Goal: Navigation & Orientation: Find specific page/section

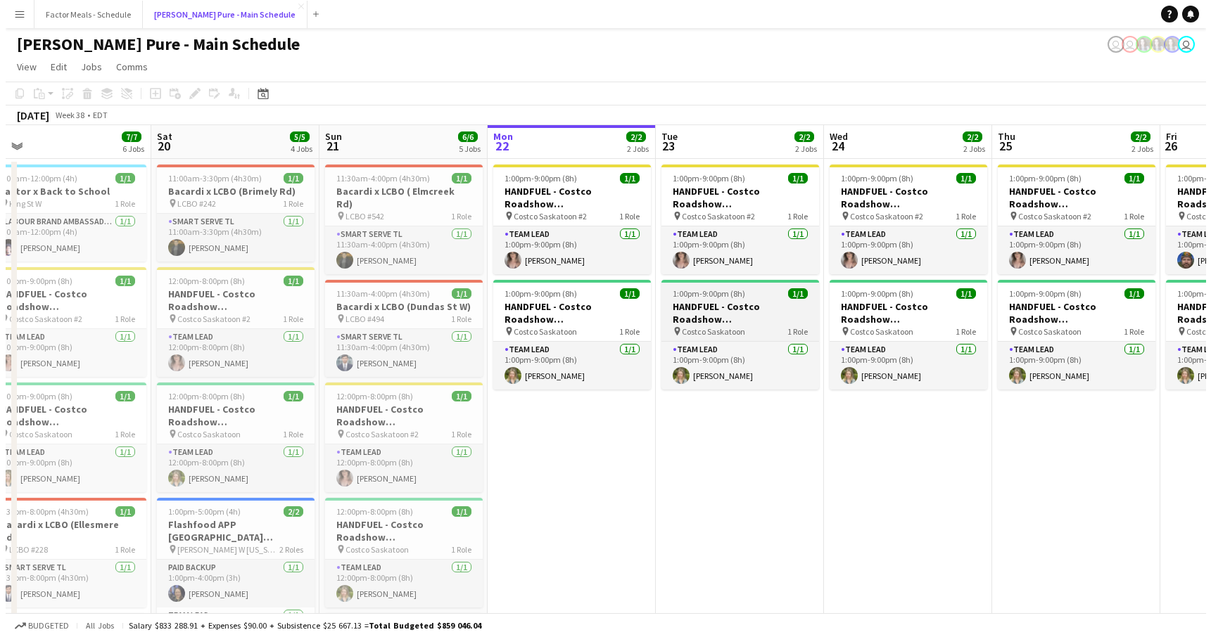
scroll to position [0, 539]
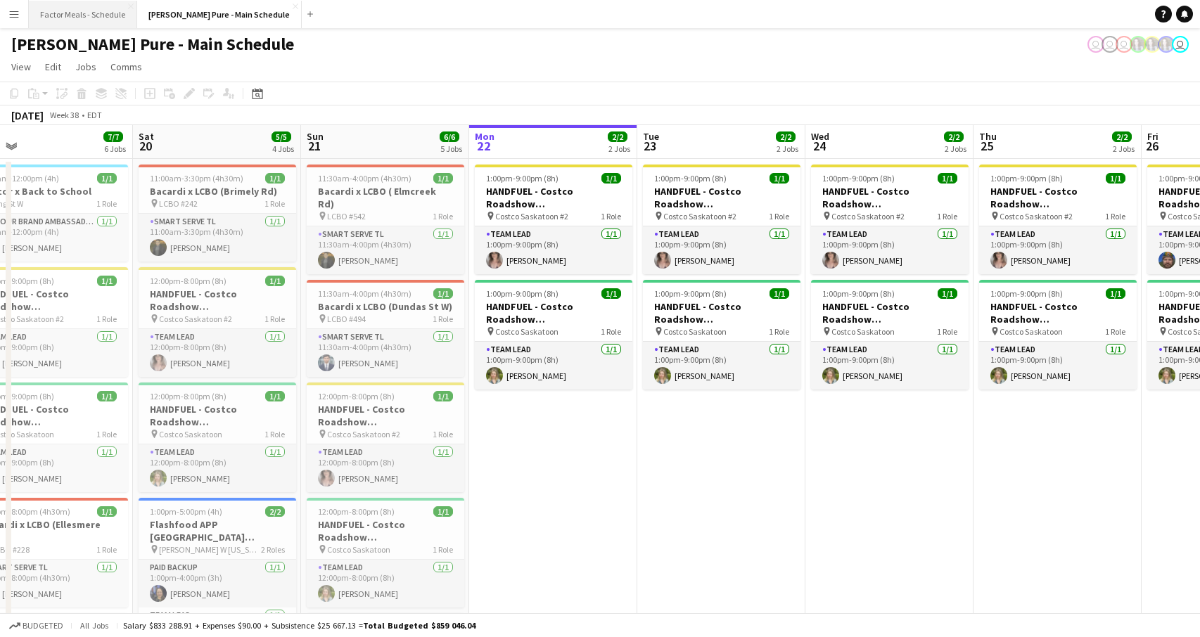
click at [88, 22] on button "Factor Meals - Schedule Close" at bounding box center [83, 14] width 108 height 27
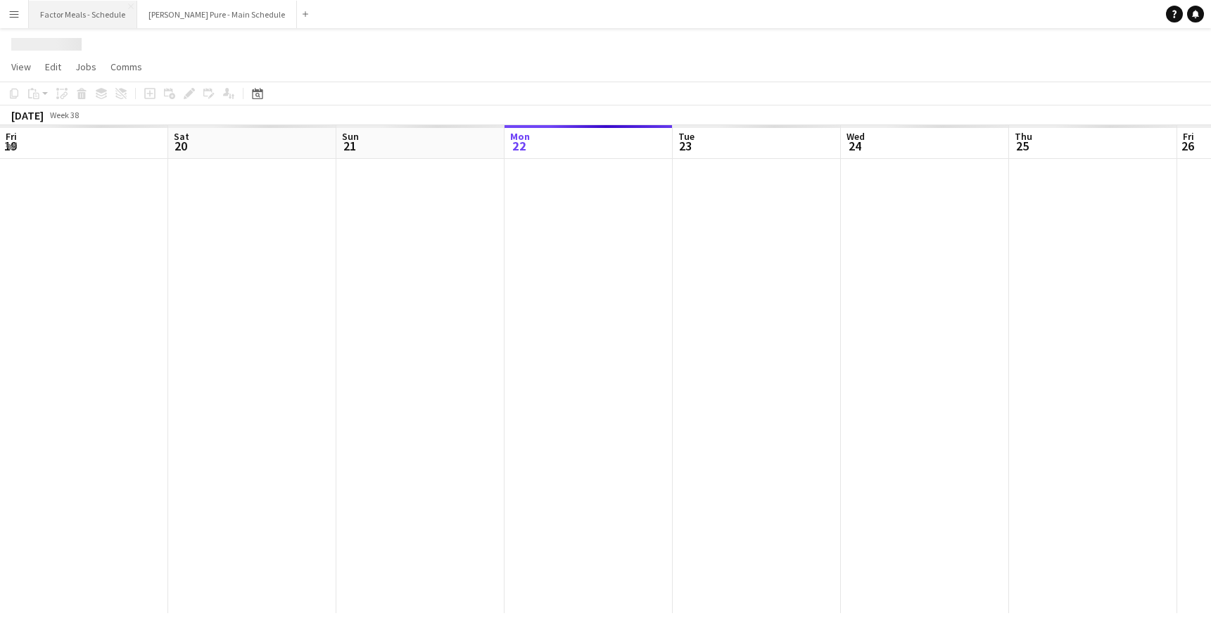
scroll to position [0, 336]
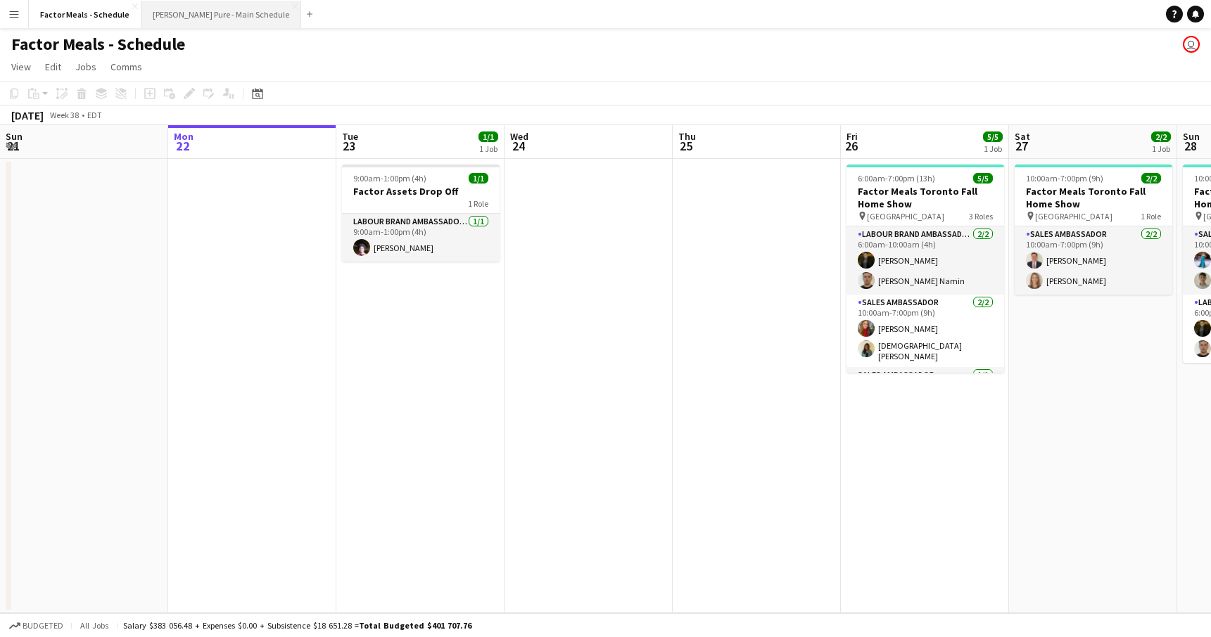
click at [187, 19] on button "[PERSON_NAME] Pure - Main Schedule Close" at bounding box center [221, 14] width 160 height 27
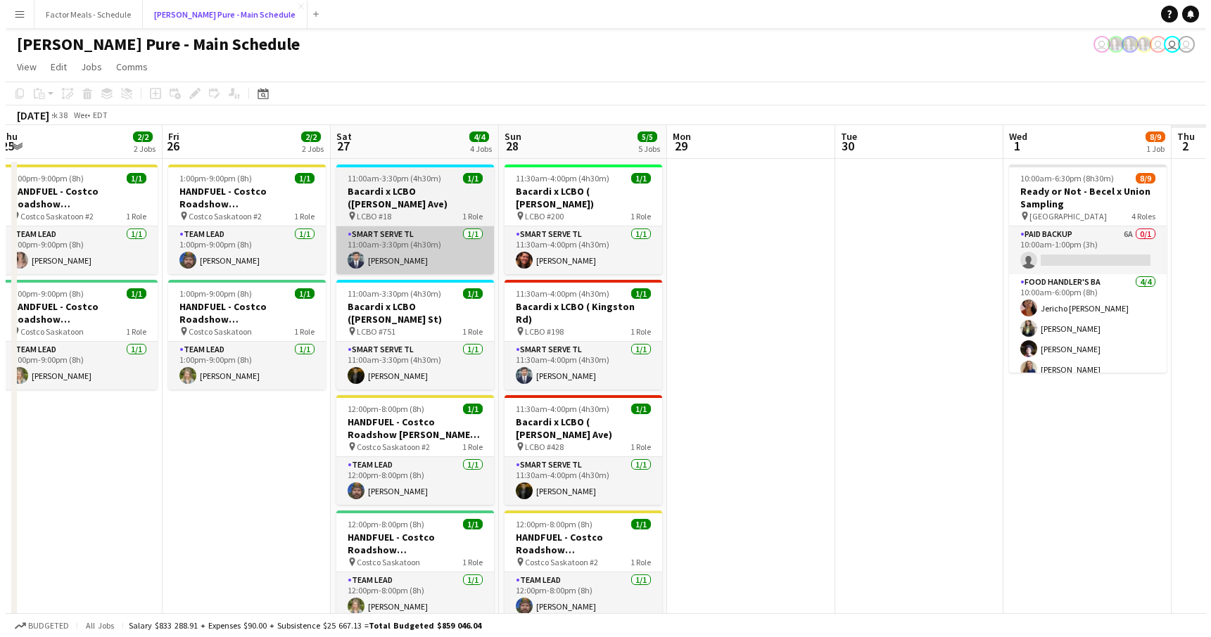
scroll to position [0, 679]
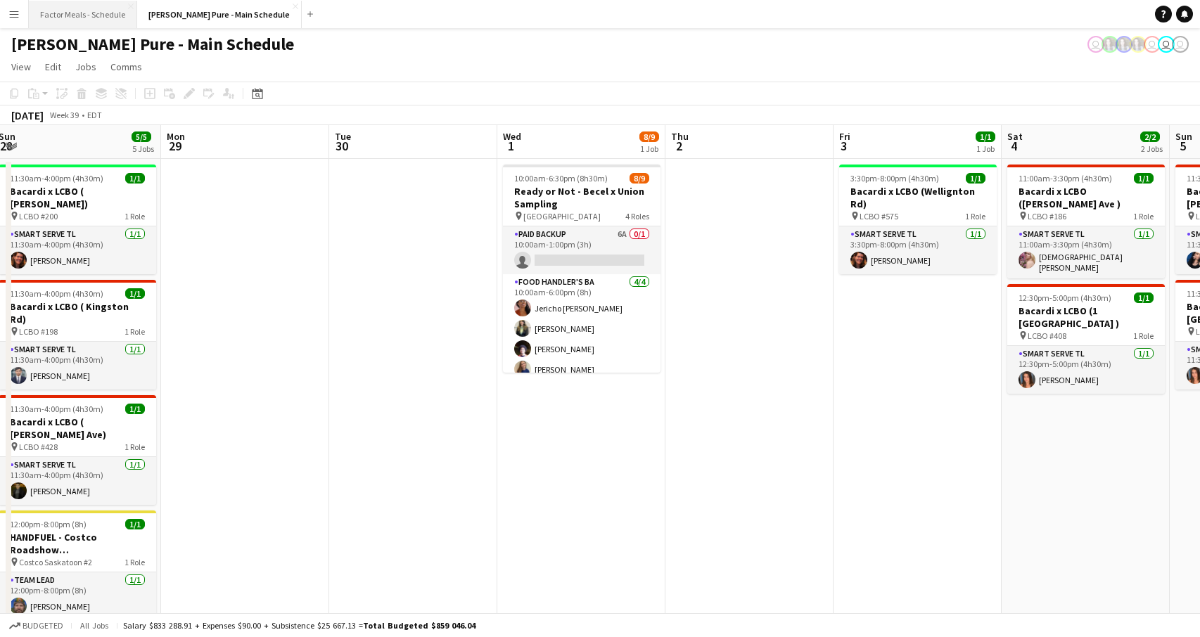
click at [94, 9] on button "Factor Meals - Schedule Close" at bounding box center [83, 14] width 108 height 27
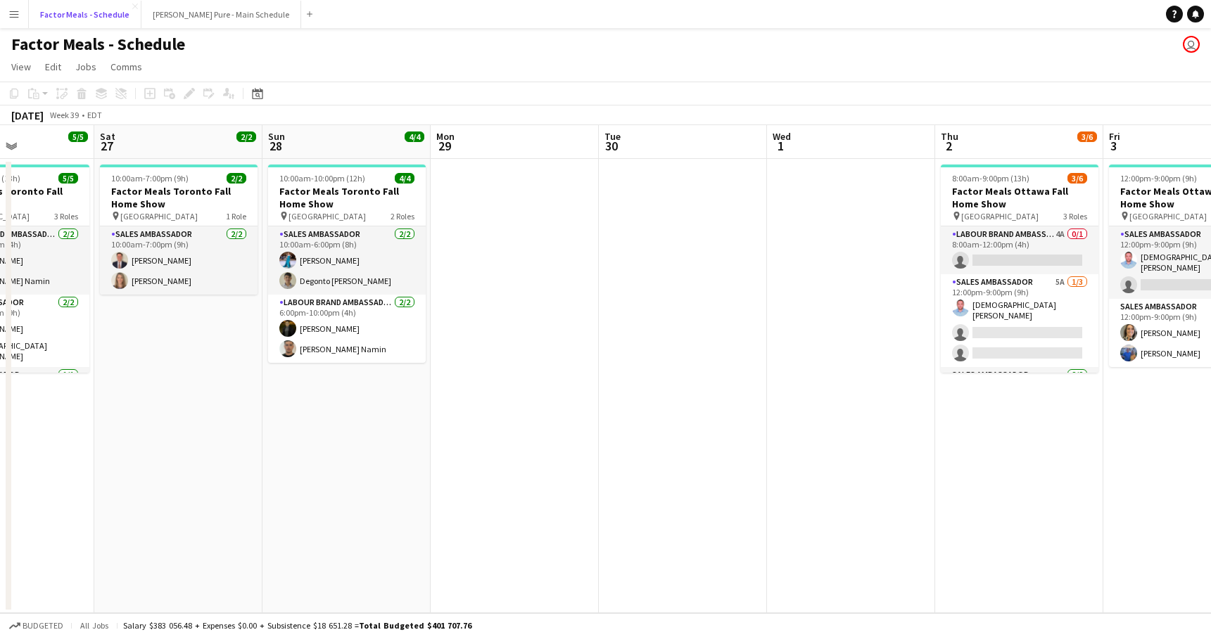
scroll to position [0, 392]
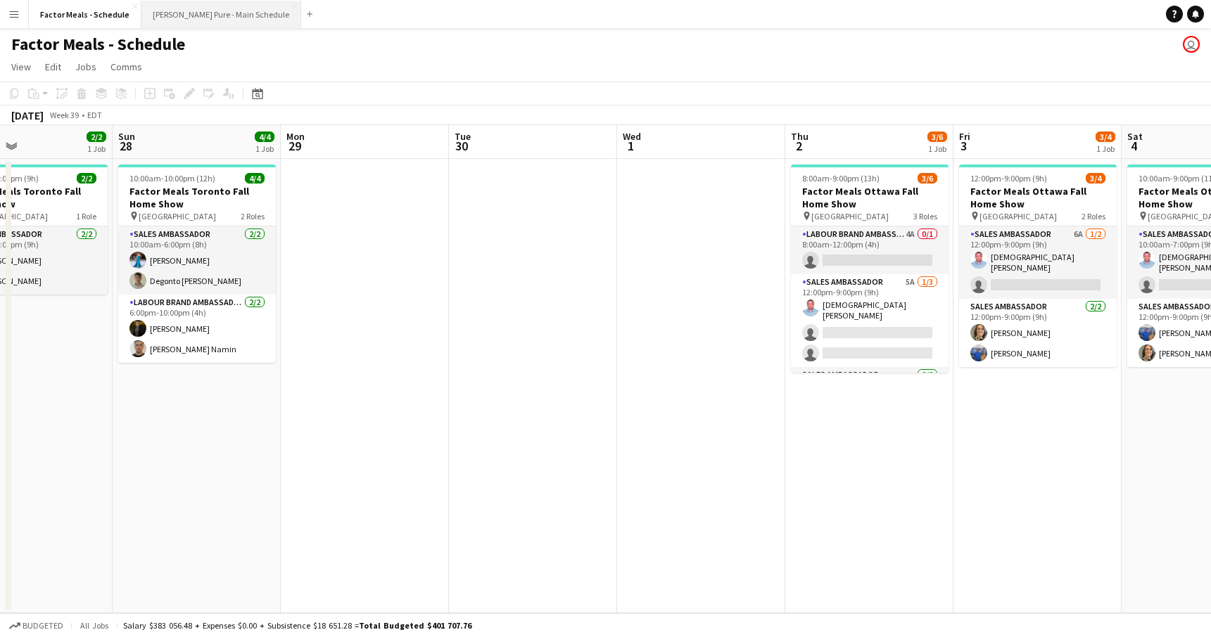
click at [203, 15] on button "[PERSON_NAME] Pure - Main Schedule Close" at bounding box center [221, 14] width 160 height 27
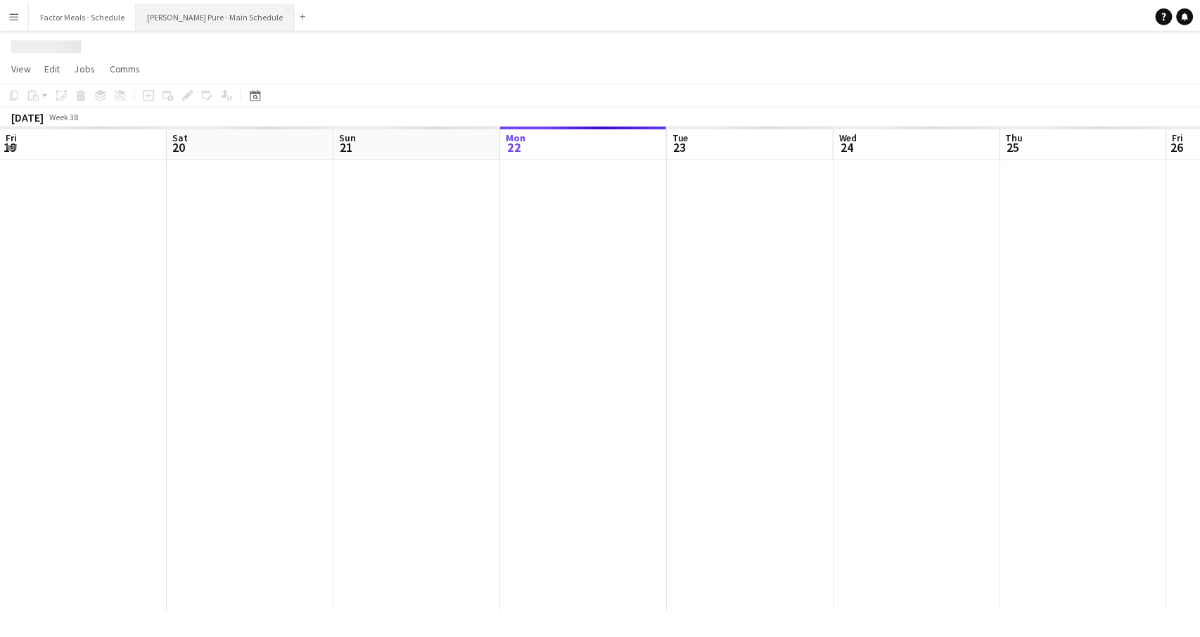
scroll to position [0, 336]
